Goal: Information Seeking & Learning: Find specific fact

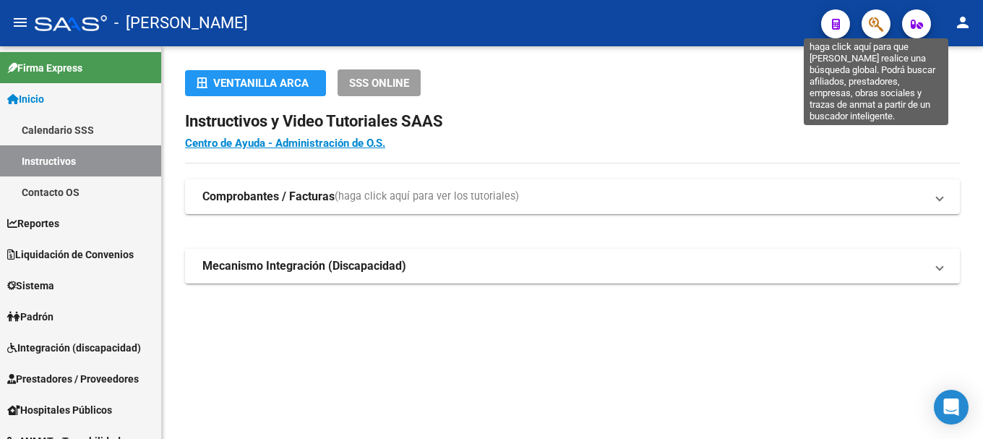
click at [870, 17] on icon "button" at bounding box center [876, 24] width 14 height 17
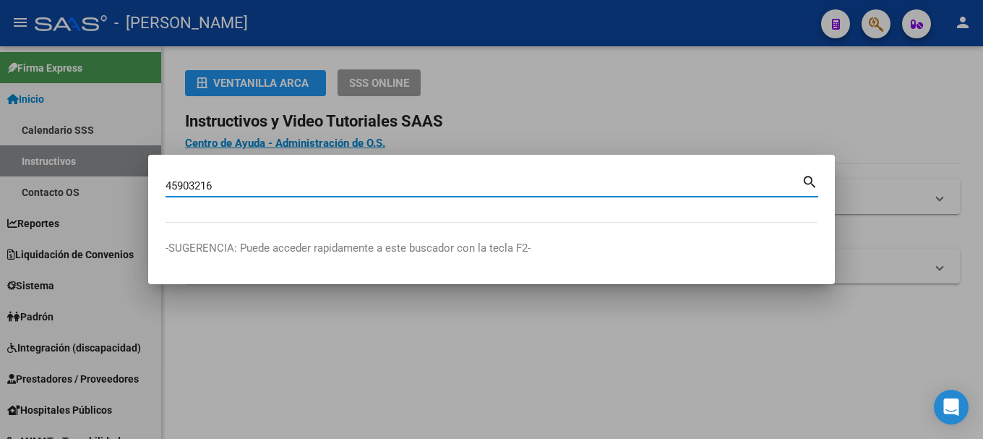
type input "45903216"
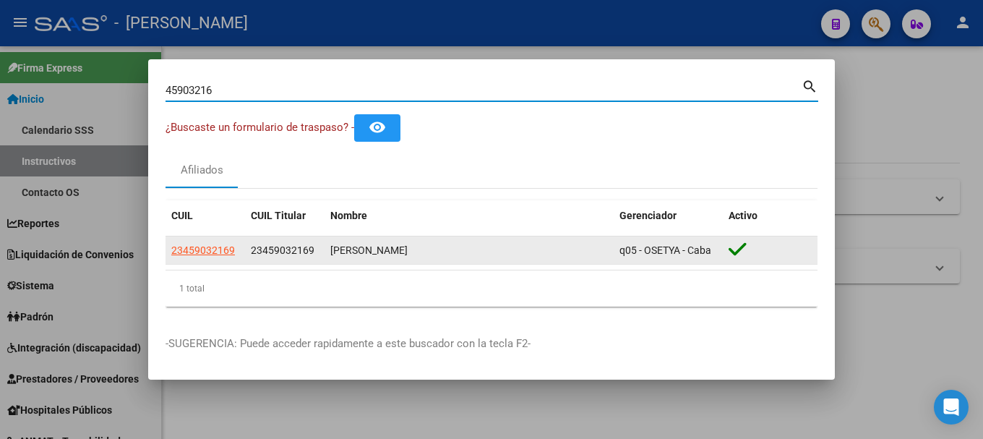
click at [275, 242] on div "23459032169" at bounding box center [285, 250] width 68 height 17
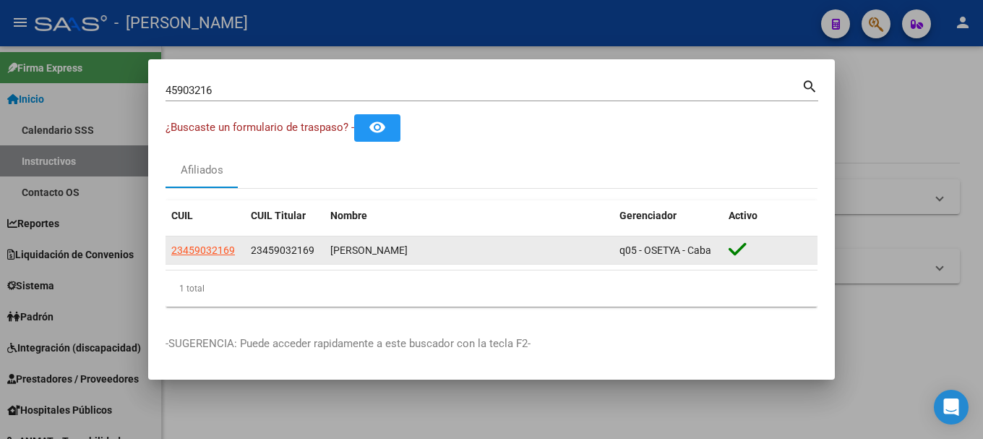
click at [275, 242] on div "23459032169" at bounding box center [285, 250] width 68 height 17
copy span "23459032169"
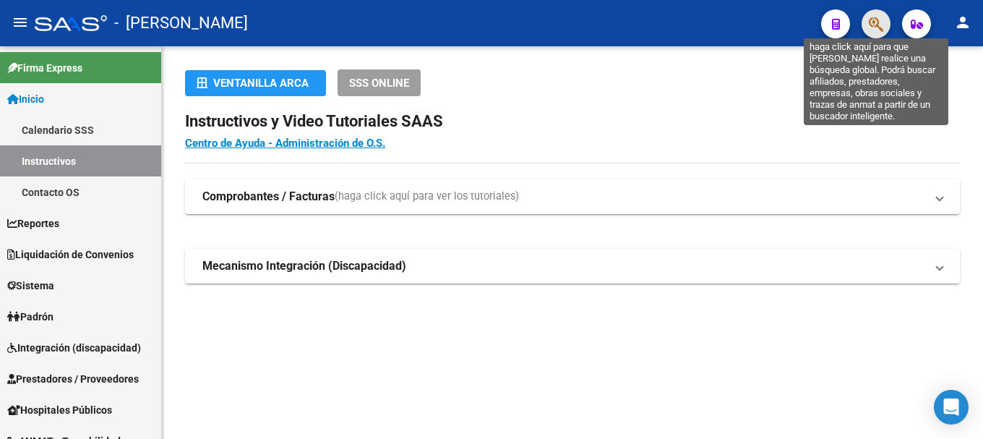
click at [869, 25] on icon "button" at bounding box center [876, 24] width 14 height 17
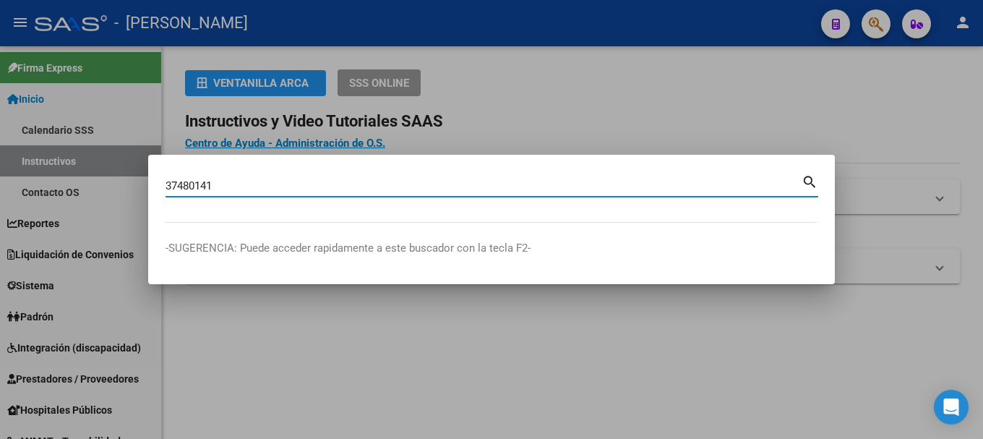
type input "37480141"
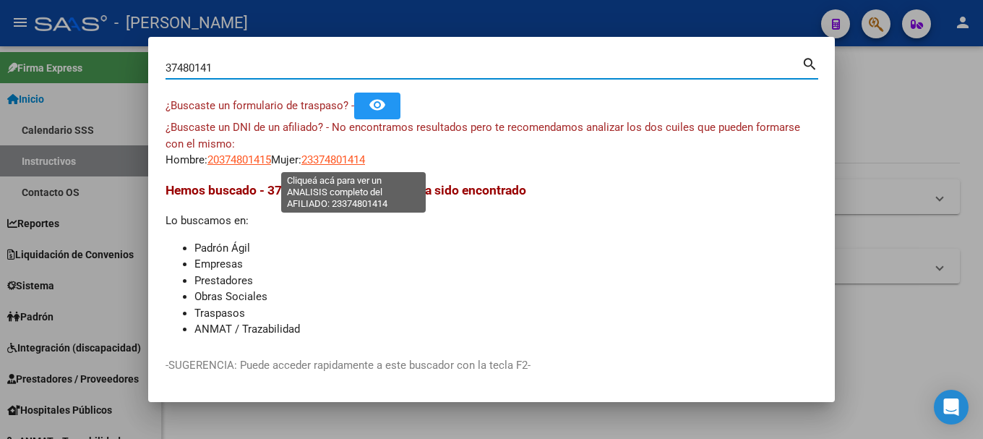
click at [365, 161] on span "23374801414" at bounding box center [333, 159] width 64 height 13
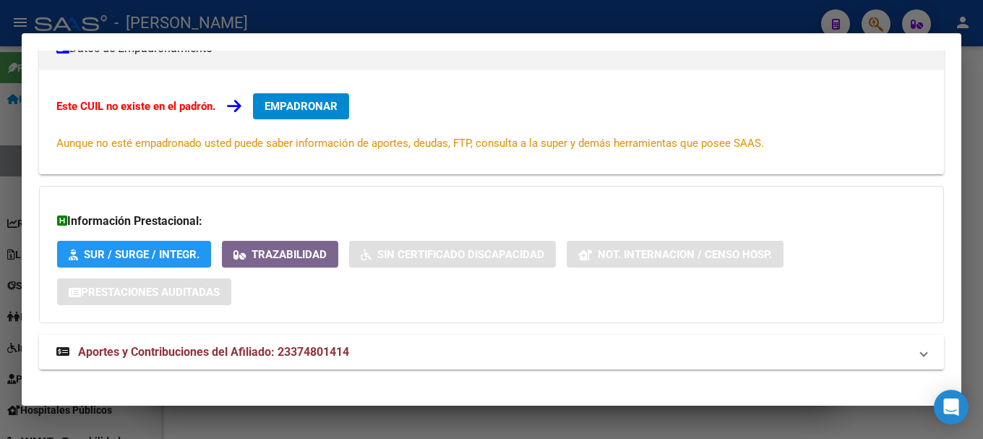
scroll to position [218, 0]
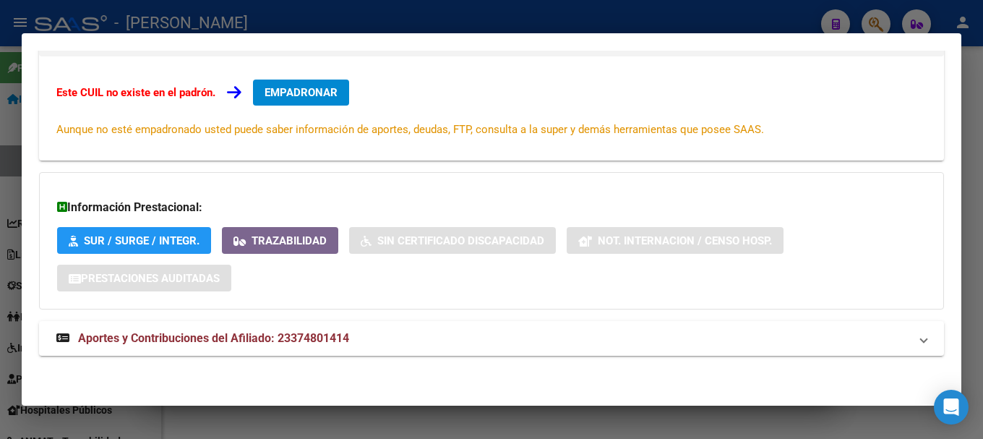
click at [0, 234] on div at bounding box center [491, 219] width 983 height 439
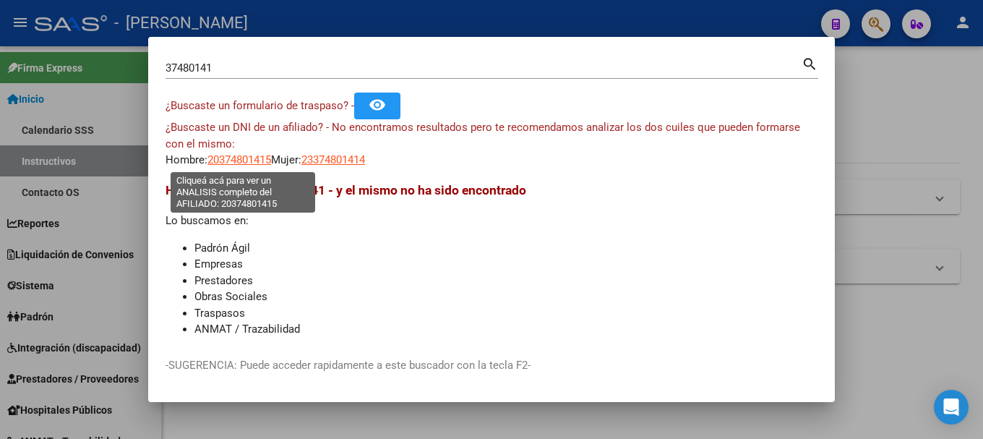
click at [243, 165] on span "20374801415" at bounding box center [239, 159] width 64 height 13
type textarea "20374801415"
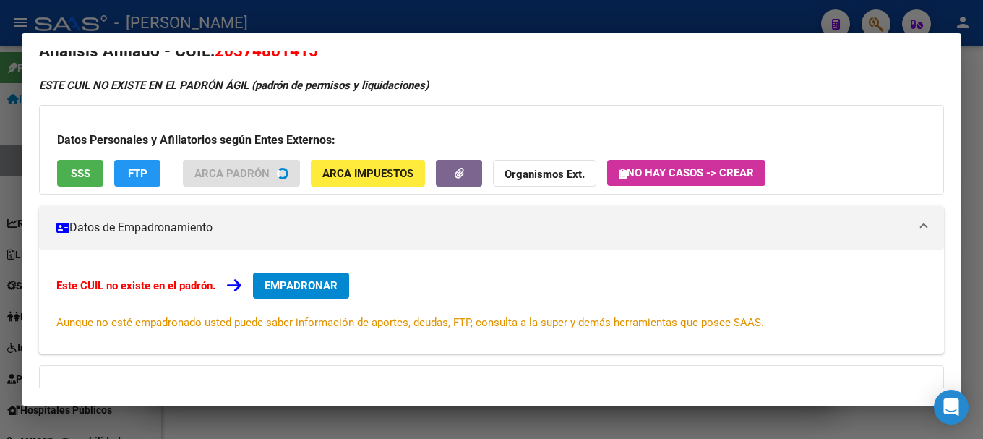
scroll to position [0, 0]
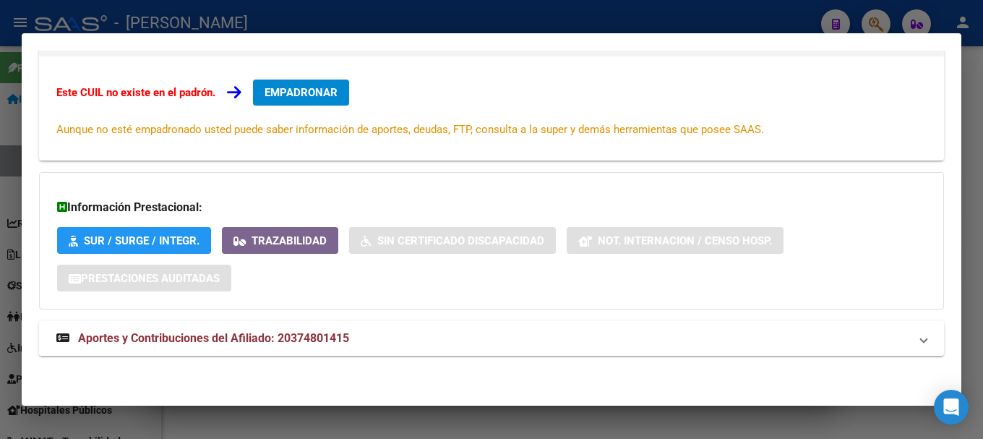
click at [349, 332] on strong "Aportes y Contribuciones del Afiliado: 20374801415" at bounding box center [202, 338] width 293 height 17
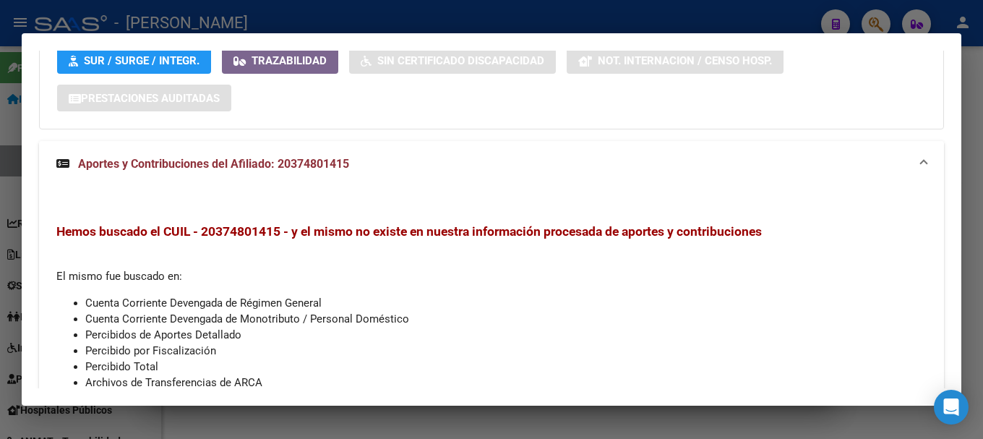
scroll to position [534, 0]
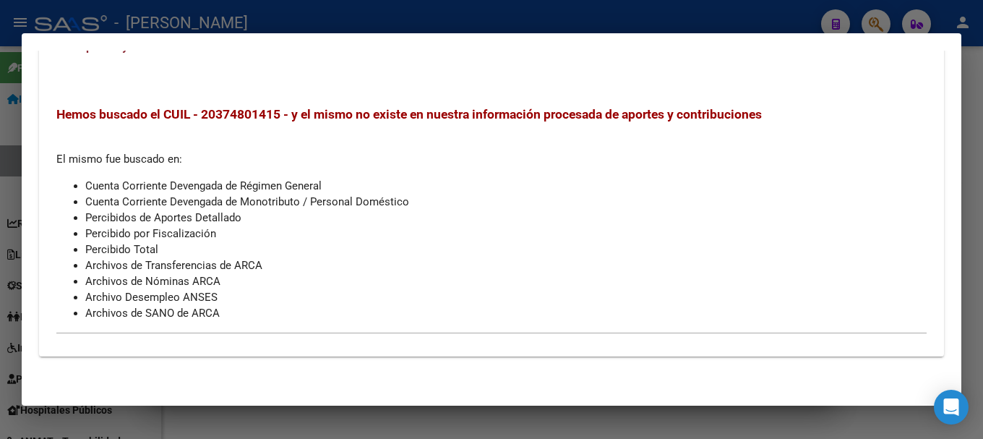
click at [399, 9] on div at bounding box center [491, 219] width 983 height 439
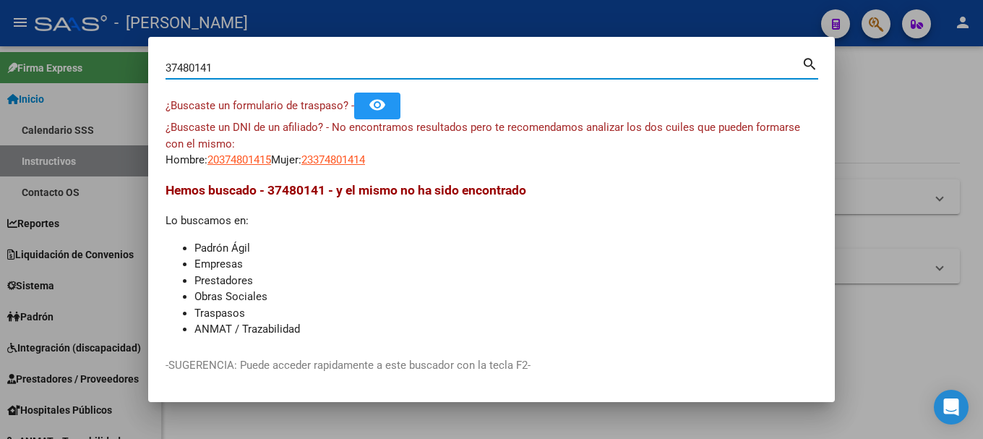
click at [283, 65] on input "37480141" at bounding box center [483, 67] width 636 height 13
paste input "59867288"
type input "59867288"
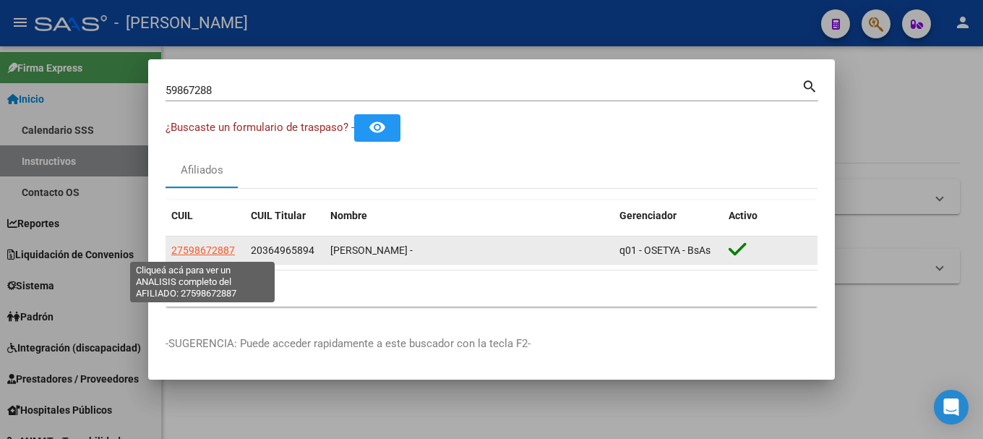
click at [220, 254] on span "27598672887" at bounding box center [203, 250] width 64 height 12
type textarea "27598672887"
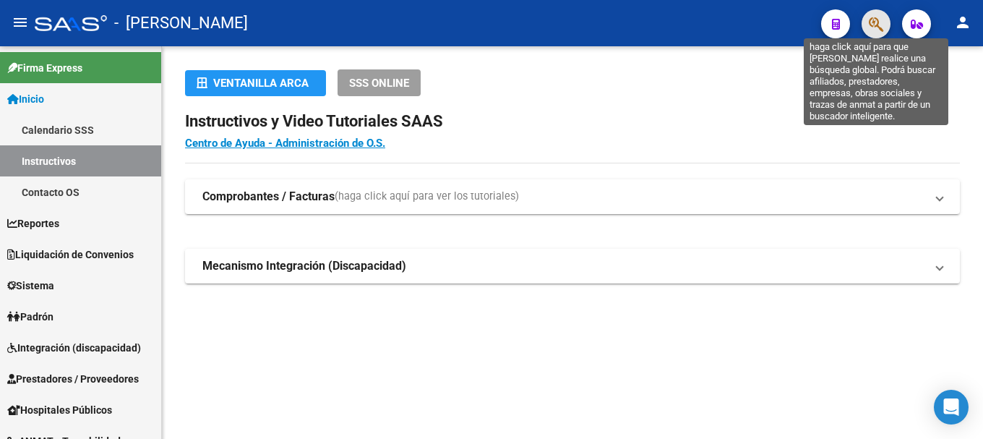
click at [881, 27] on icon "button" at bounding box center [876, 24] width 14 height 17
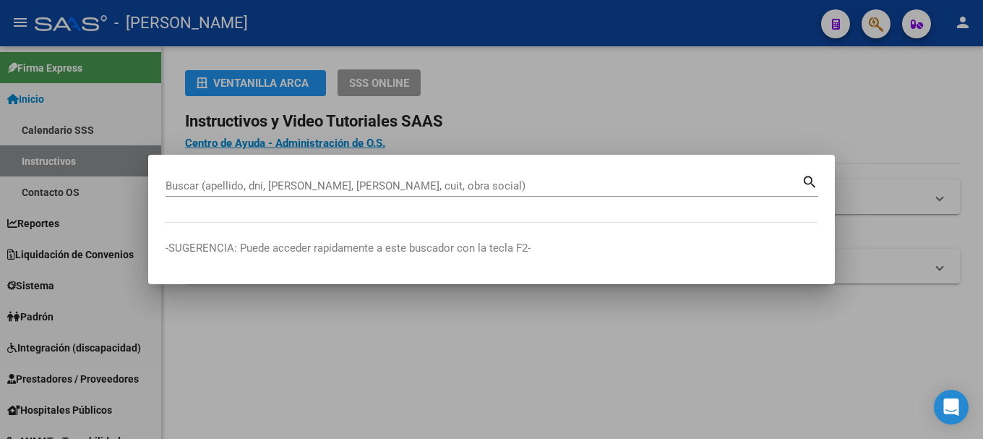
click at [453, 193] on div "Buscar (apellido, dni, [PERSON_NAME], [PERSON_NAME], cuit, obra social)" at bounding box center [483, 186] width 636 height 22
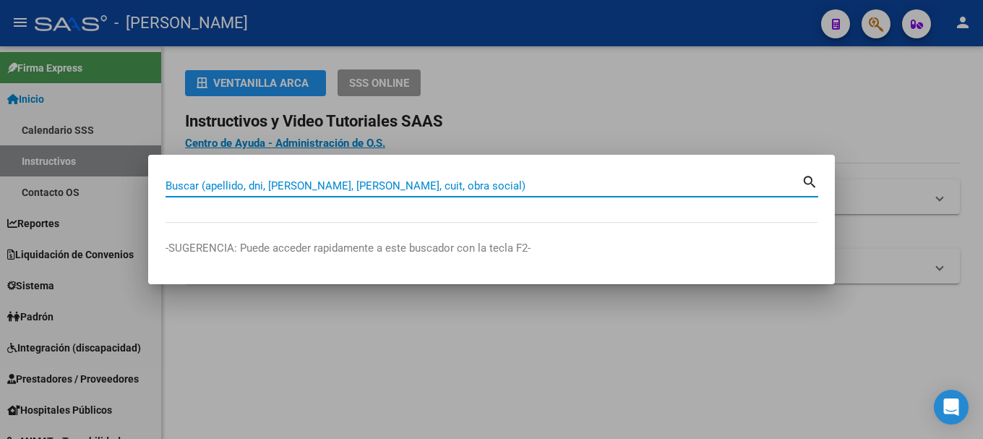
click at [454, 186] on input "Buscar (apellido, dni, [PERSON_NAME], [PERSON_NAME], cuit, obra social)" at bounding box center [483, 185] width 636 height 13
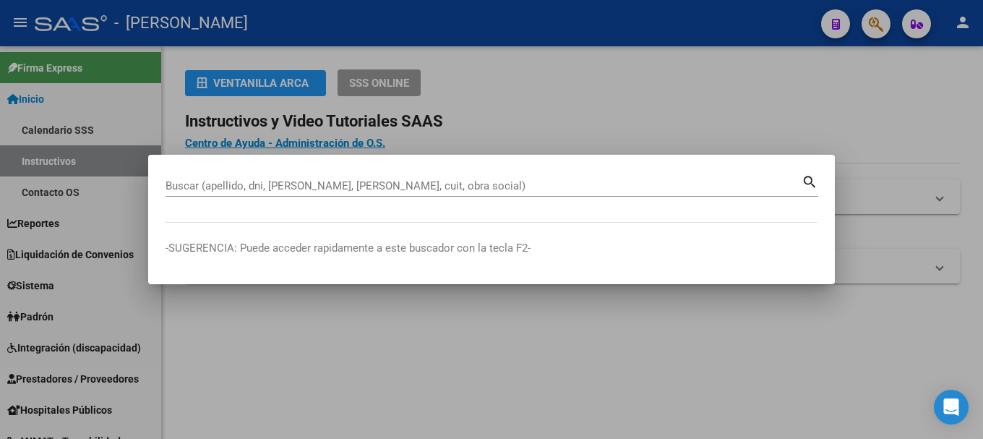
drag, startPoint x: 478, startPoint y: 178, endPoint x: 469, endPoint y: 191, distance: 15.5
click at [491, 180] on div "Buscar (apellido, dni, [PERSON_NAME], [PERSON_NAME], cuit, obra social)" at bounding box center [483, 186] width 636 height 22
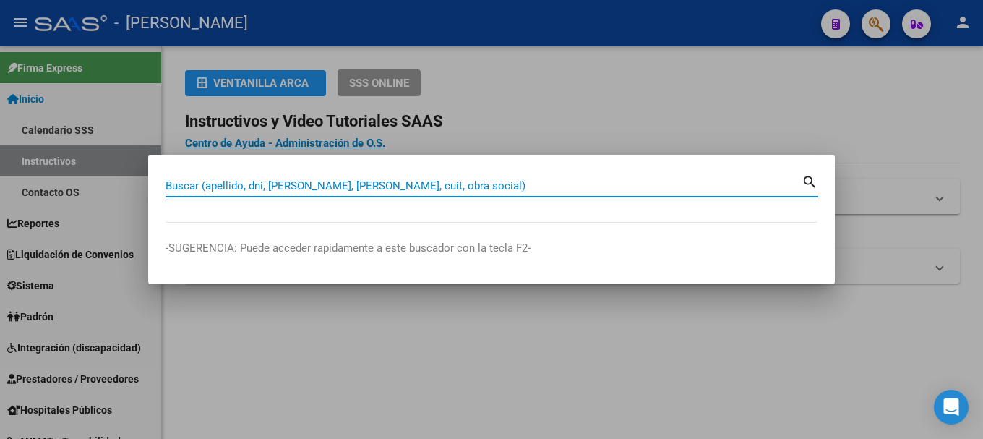
click at [469, 191] on input "Buscar (apellido, dni, [PERSON_NAME], [PERSON_NAME], cuit, obra social)" at bounding box center [483, 185] width 636 height 13
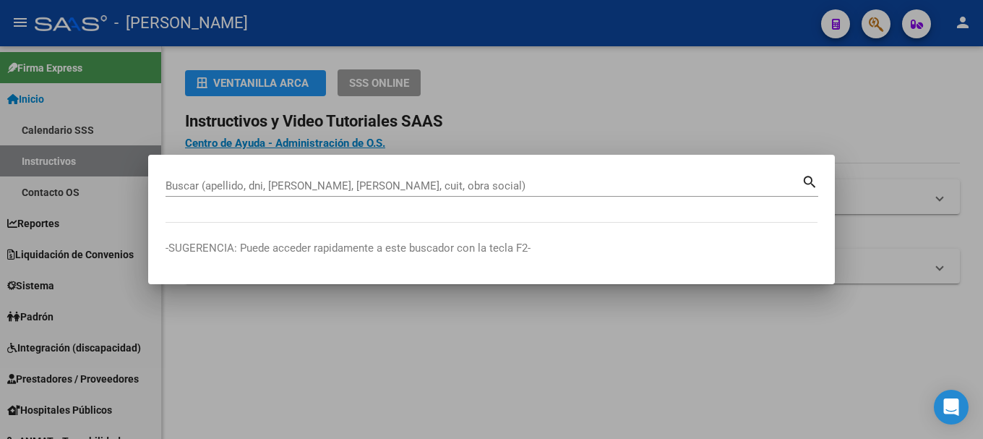
click at [535, 163] on mat-dialog-container "Buscar (apellido, dni, cuil, nro traspaso, cuit, obra social) search -SUGERENCI…" at bounding box center [491, 219] width 686 height 129
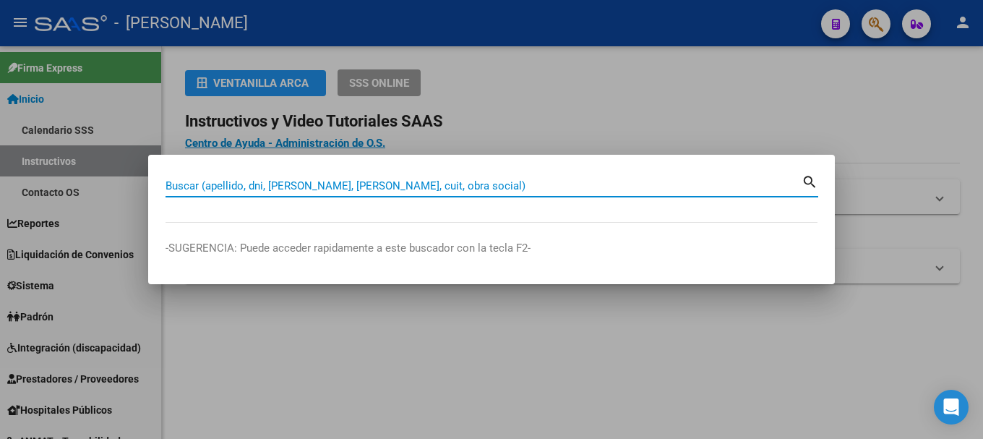
click at [501, 184] on input "Buscar (apellido, dni, [PERSON_NAME], [PERSON_NAME], cuit, obra social)" at bounding box center [483, 185] width 636 height 13
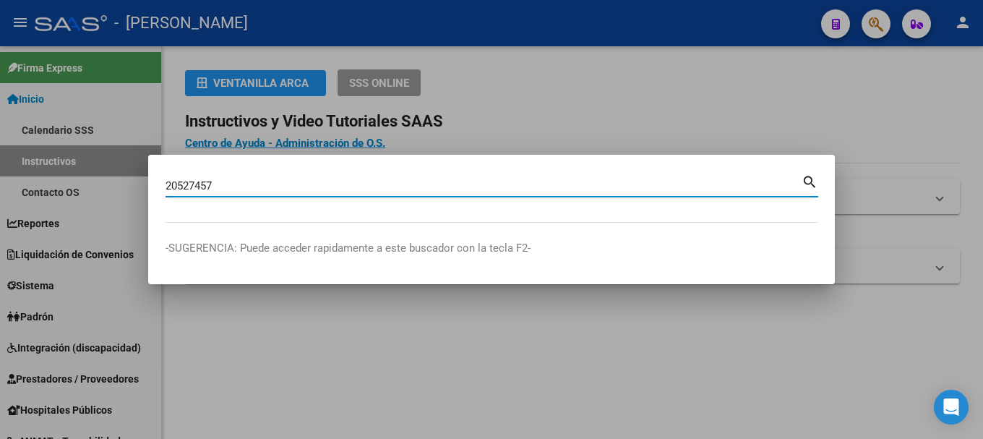
type input "20527457"
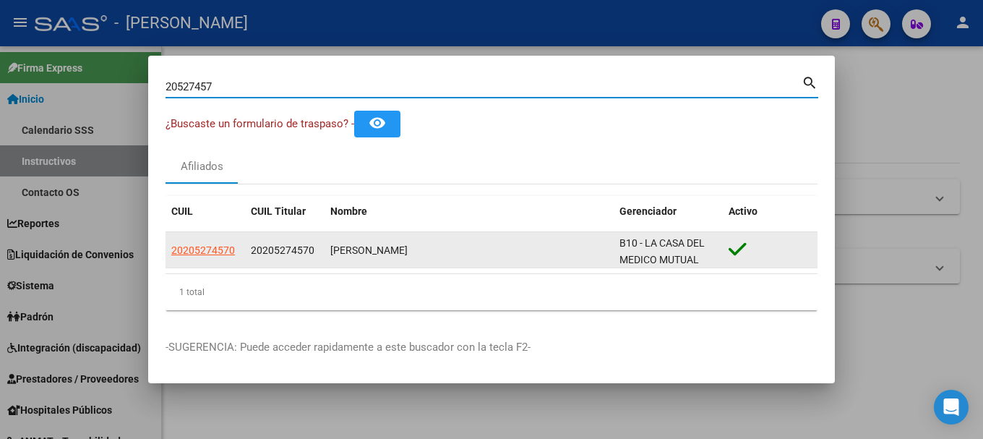
click at [293, 248] on span "20205274570" at bounding box center [283, 250] width 64 height 12
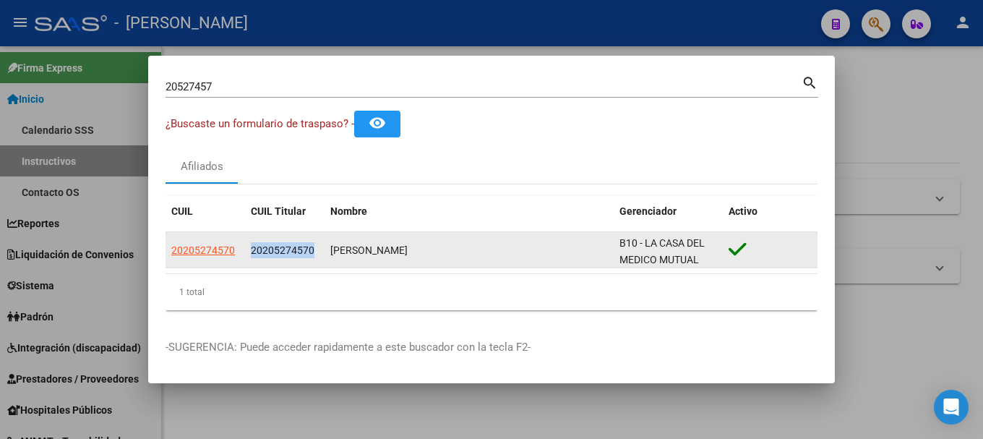
click at [293, 248] on span "20205274570" at bounding box center [283, 250] width 64 height 12
copy span "20205274570"
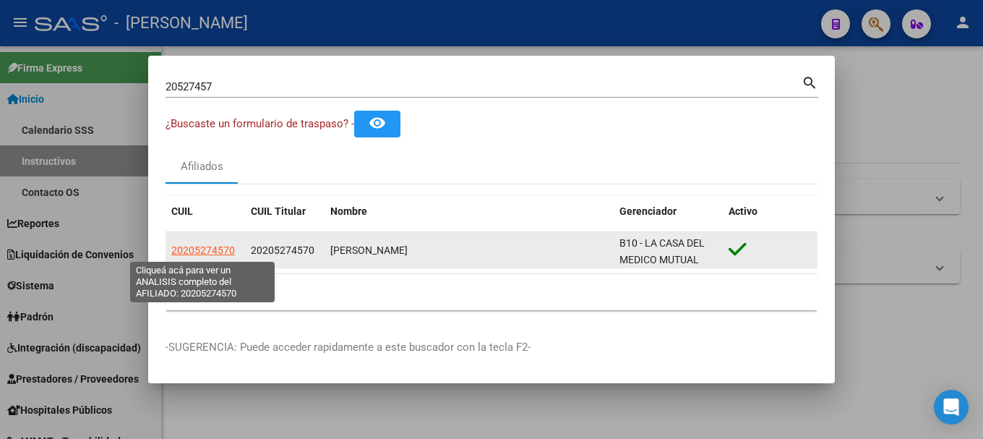
click at [220, 244] on span "20205274570" at bounding box center [203, 250] width 64 height 12
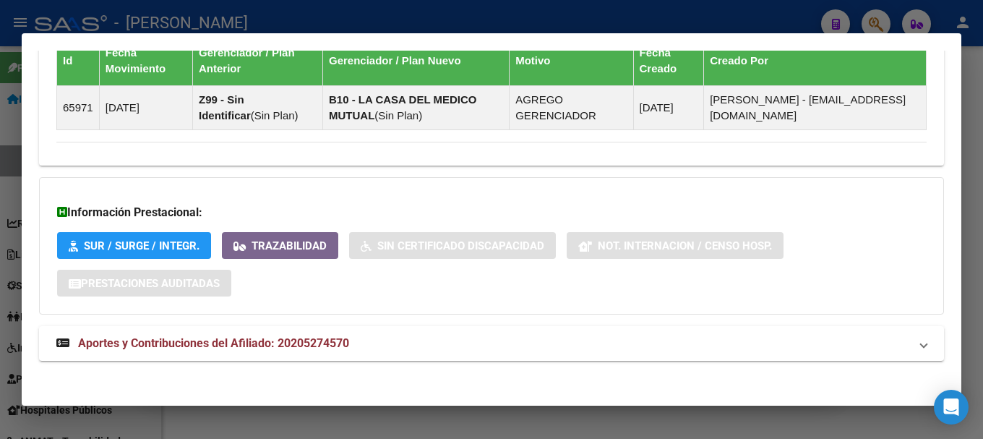
scroll to position [1036, 0]
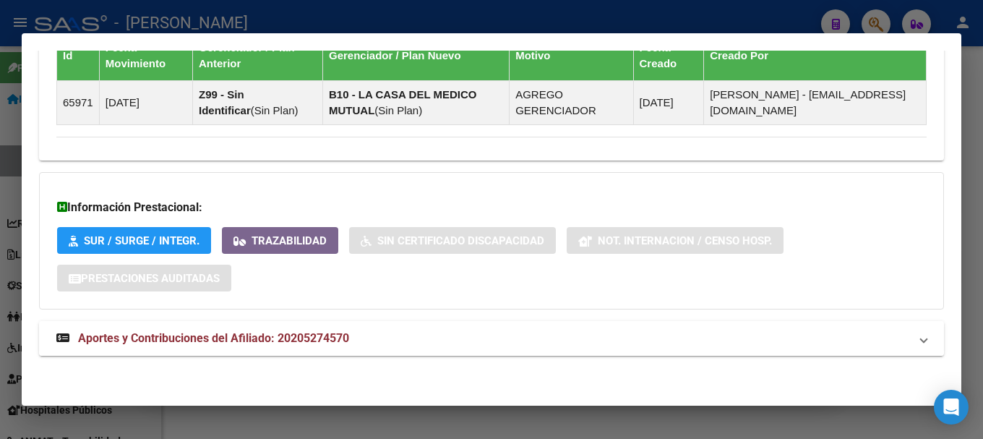
click at [453, 344] on mat-panel-title "Aportes y Contribuciones del Afiliado: 20205274570" at bounding box center [482, 338] width 853 height 17
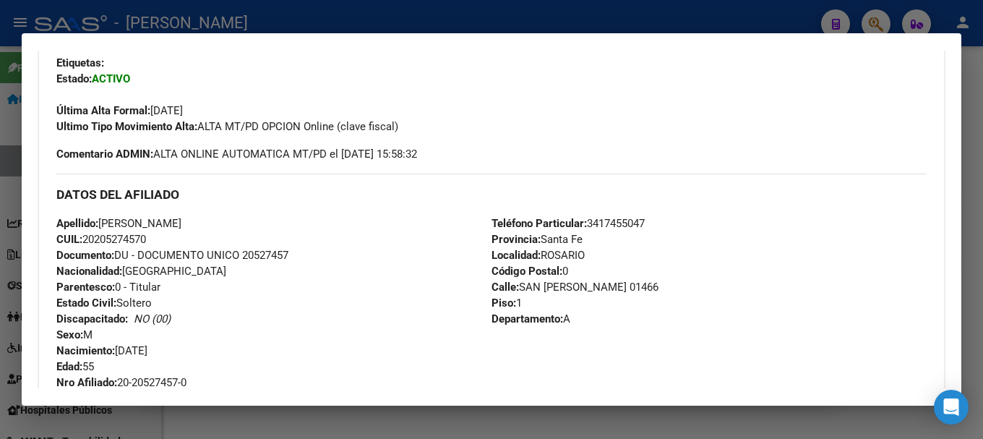
scroll to position [506, 0]
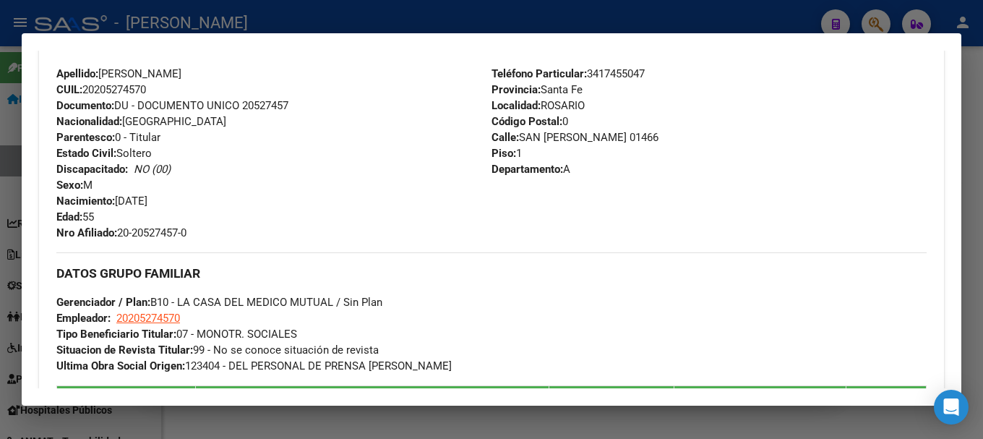
drag, startPoint x: 545, startPoint y: 103, endPoint x: 595, endPoint y: 165, distance: 79.7
click at [595, 165] on div "Teléfono Particular: 3417455047 Provincia: Santa Fe Localidad: ROSARIO Código P…" at bounding box center [708, 153] width 435 height 175
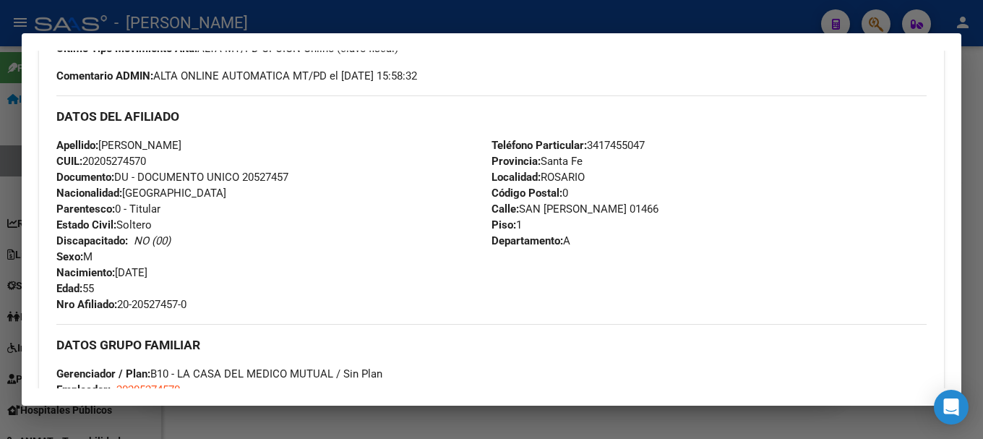
scroll to position [434, 0]
drag, startPoint x: 477, startPoint y: 142, endPoint x: 692, endPoint y: 270, distance: 250.5
click at [692, 270] on div "DATOS DEL AFILIADO Apellido: ABEL RODOLFO ARANDA CUIL: 20205274570 Documento: D…" at bounding box center [491, 204] width 870 height 217
click at [606, 234] on div "Teléfono Particular: 3417455047 Provincia: Santa Fe Localidad: ROSARIO Código P…" at bounding box center [708, 225] width 435 height 175
drag, startPoint x: 577, startPoint y: 238, endPoint x: 487, endPoint y: 142, distance: 131.4
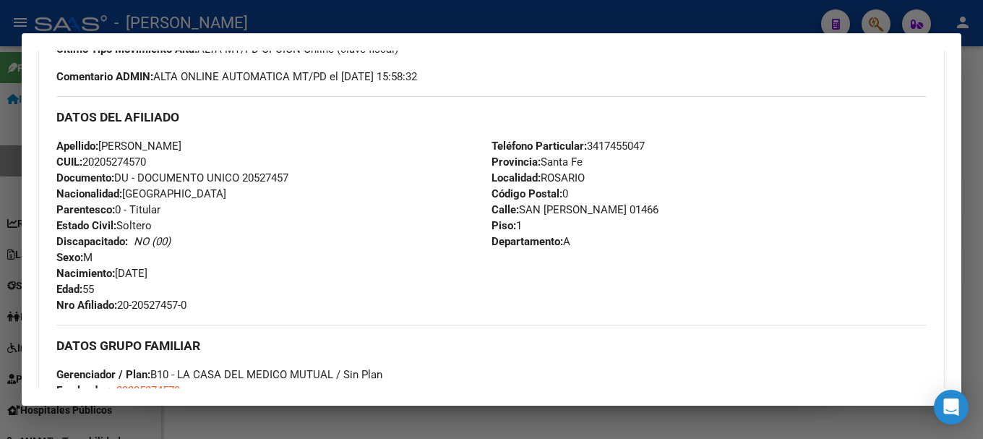
click at [491, 142] on div "Teléfono Particular: 3417455047 Provincia: Santa Fe Localidad: ROSARIO Código P…" at bounding box center [708, 225] width 435 height 175
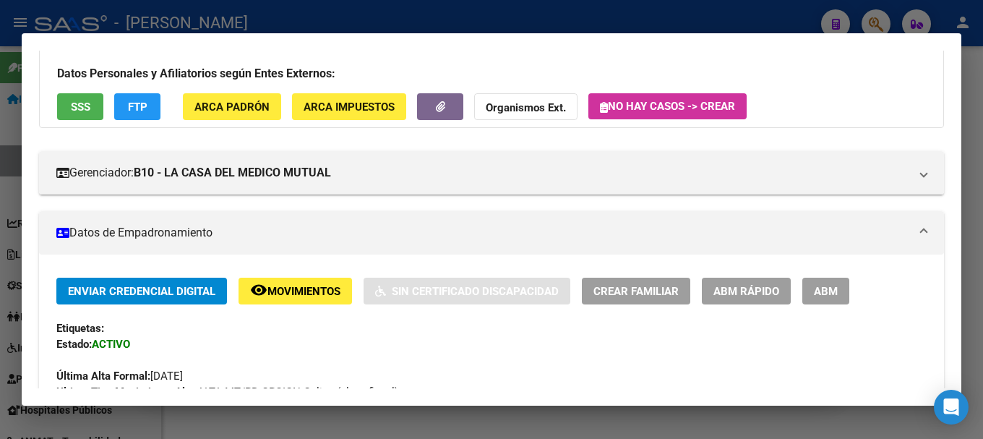
scroll to position [0, 0]
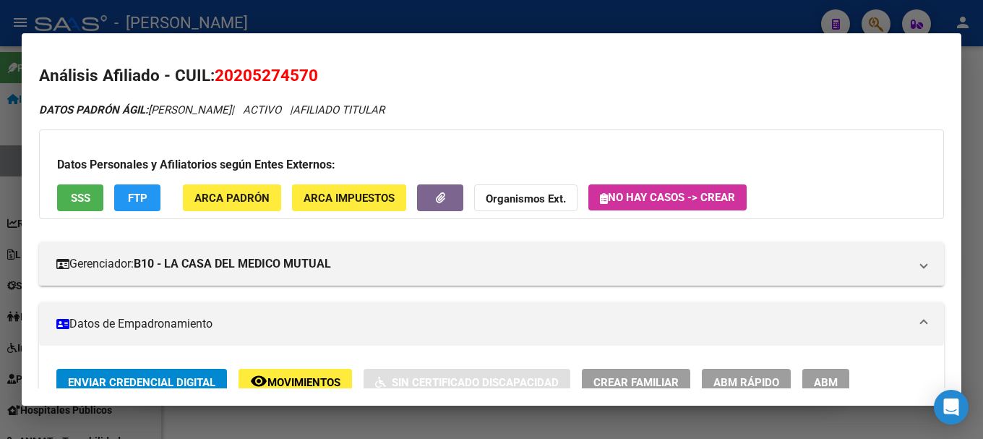
click at [595, 18] on div at bounding box center [491, 219] width 983 height 439
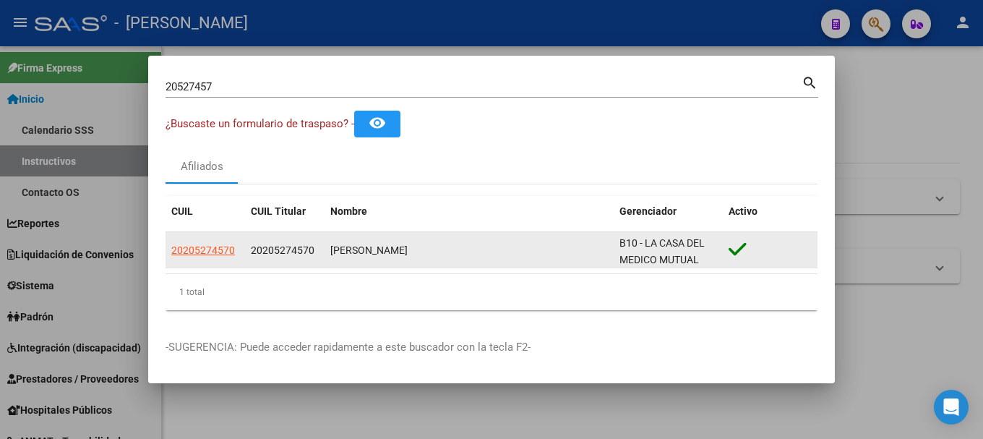
drag, startPoint x: 295, startPoint y: 251, endPoint x: 249, endPoint y: 246, distance: 46.5
click at [249, 246] on datatable-body-cell "20205274570" at bounding box center [284, 249] width 79 height 35
